Goal: Find specific page/section: Find specific page/section

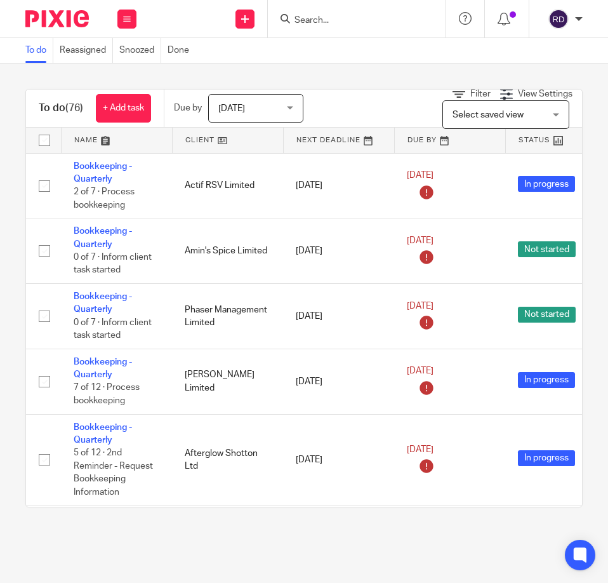
click at [333, 18] on input "Search" at bounding box center [350, 20] width 114 height 11
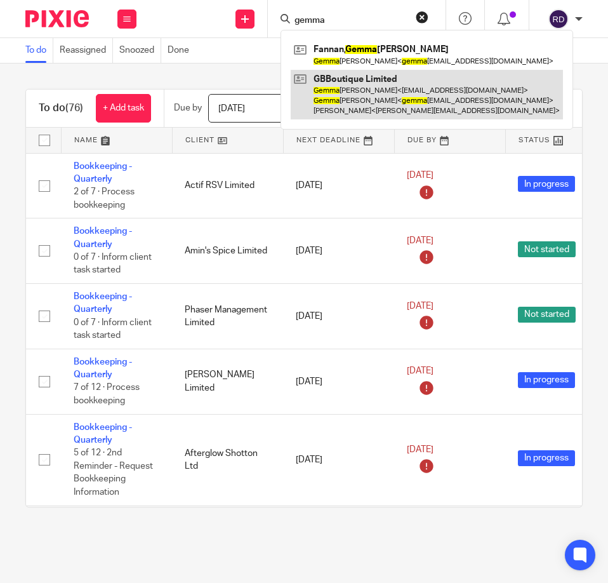
type input "gemma"
click at [340, 94] on link at bounding box center [427, 95] width 272 height 50
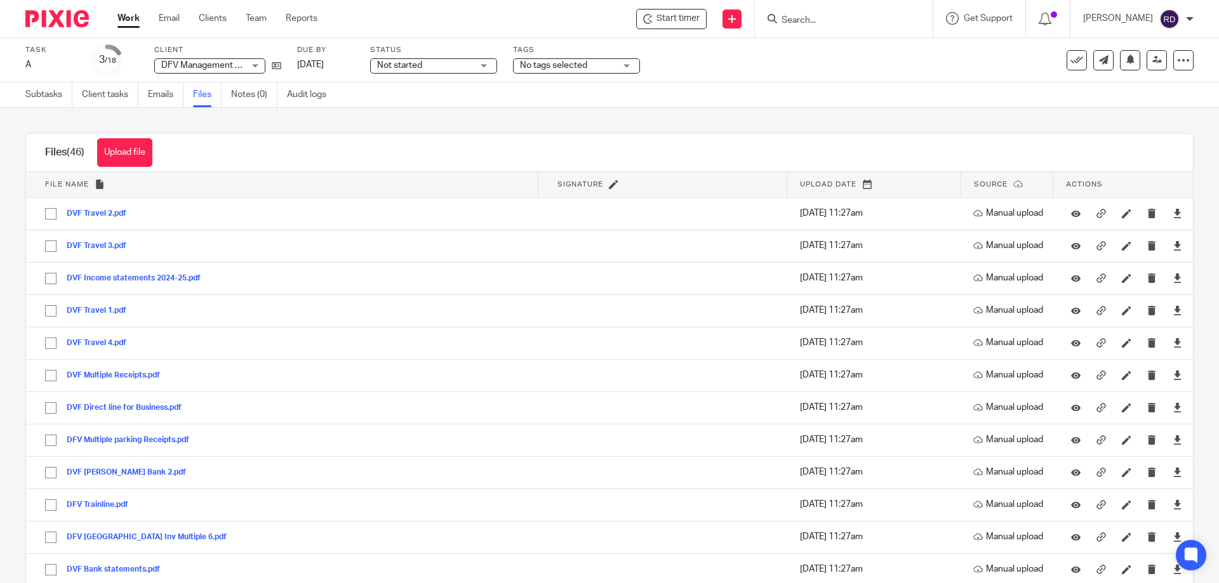
click at [845, 29] on div at bounding box center [844, 18] width 178 height 37
click at [839, 28] on div at bounding box center [844, 18] width 178 height 37
click at [847, 8] on div at bounding box center [844, 18] width 178 height 37
click at [849, 21] on input "Search" at bounding box center [837, 20] width 114 height 11
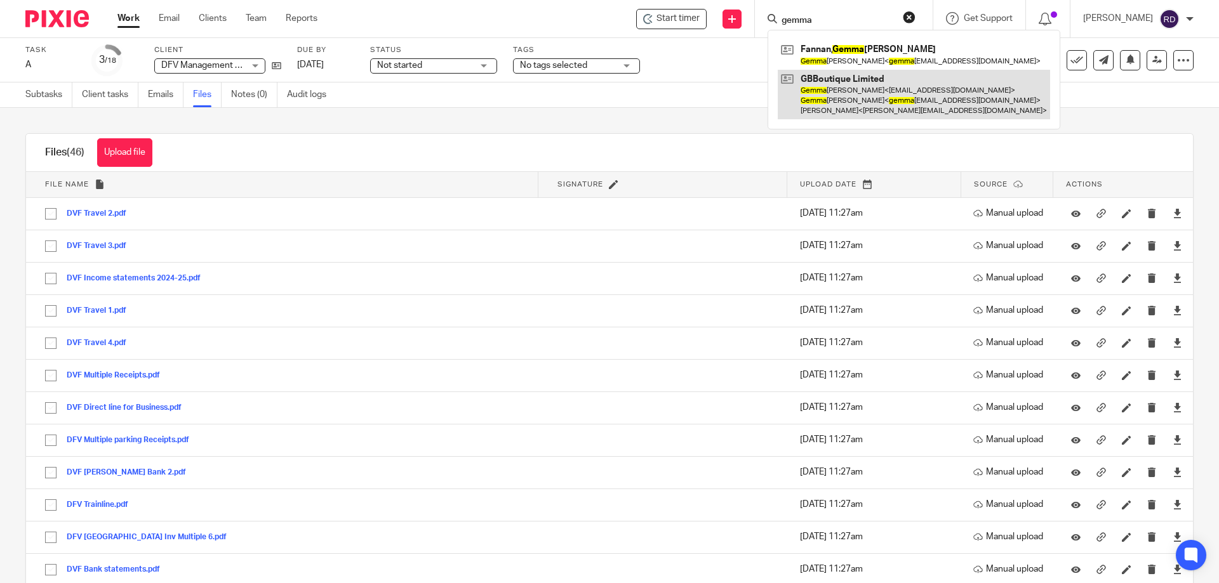
type input "gemma"
click at [898, 103] on link at bounding box center [913, 95] width 272 height 50
